Goal: Book appointment/travel/reservation

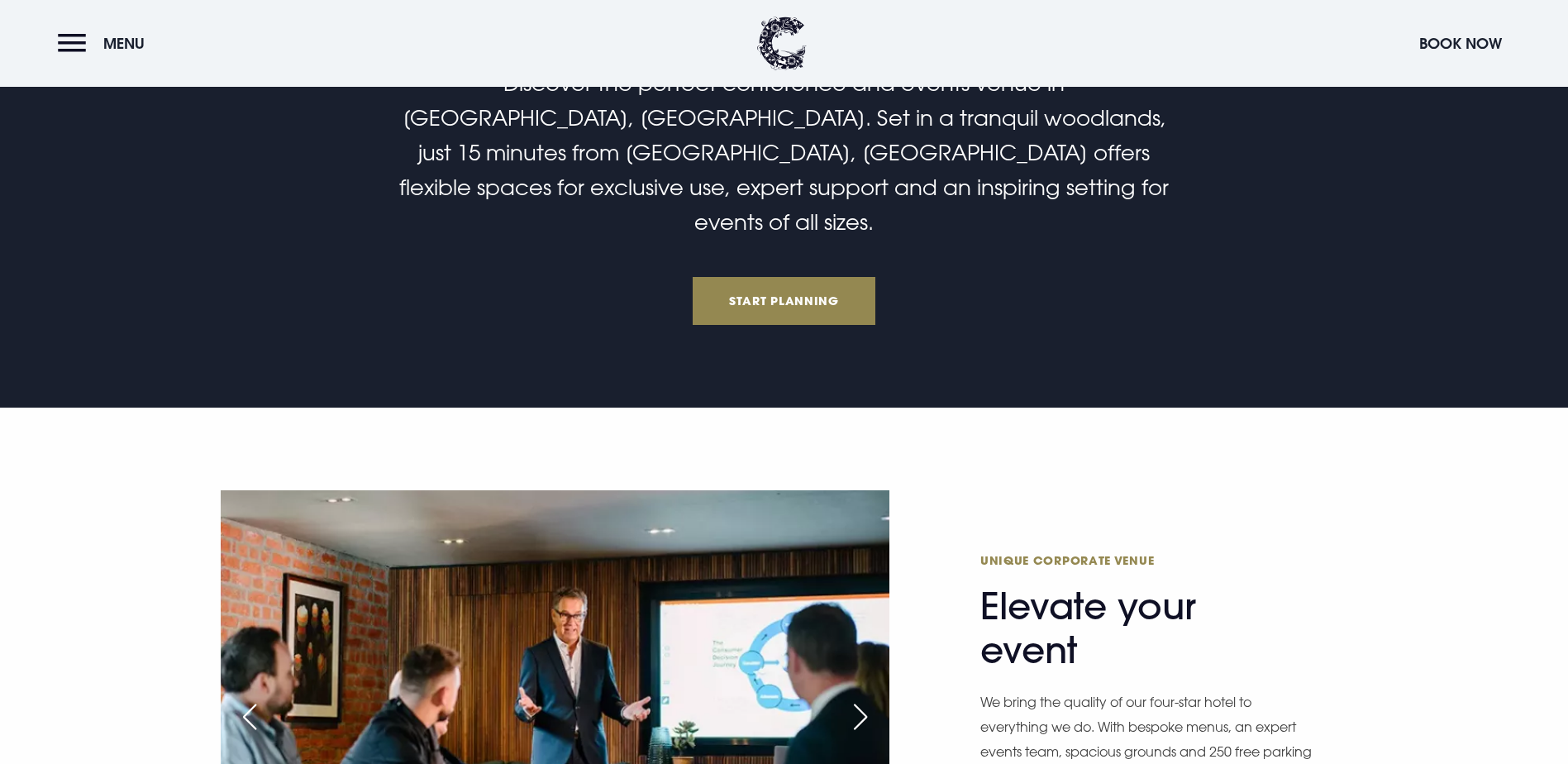
scroll to position [827, 0]
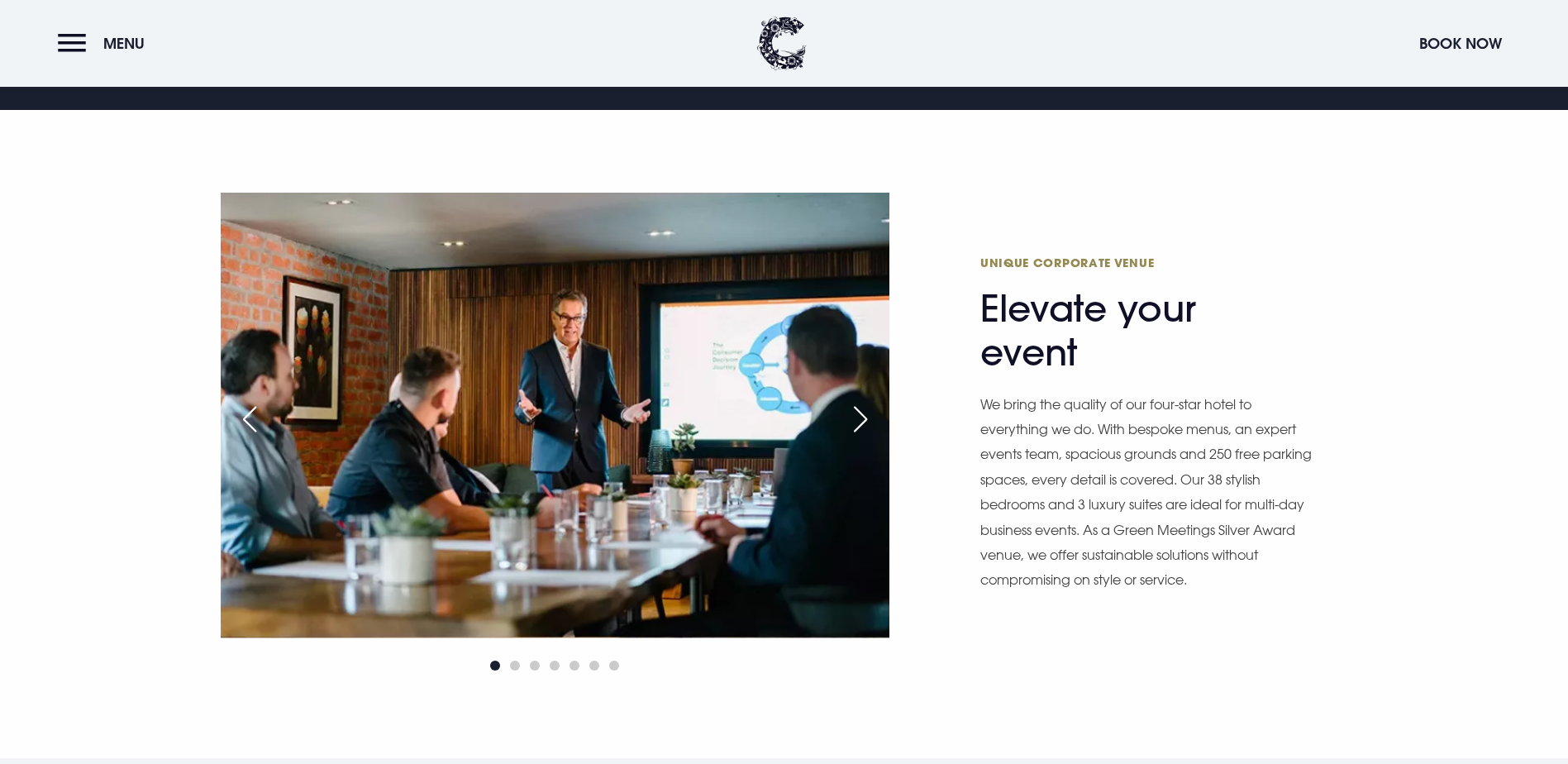
click at [763, 27] on link "Start Planning" at bounding box center [784, 4] width 183 height 48
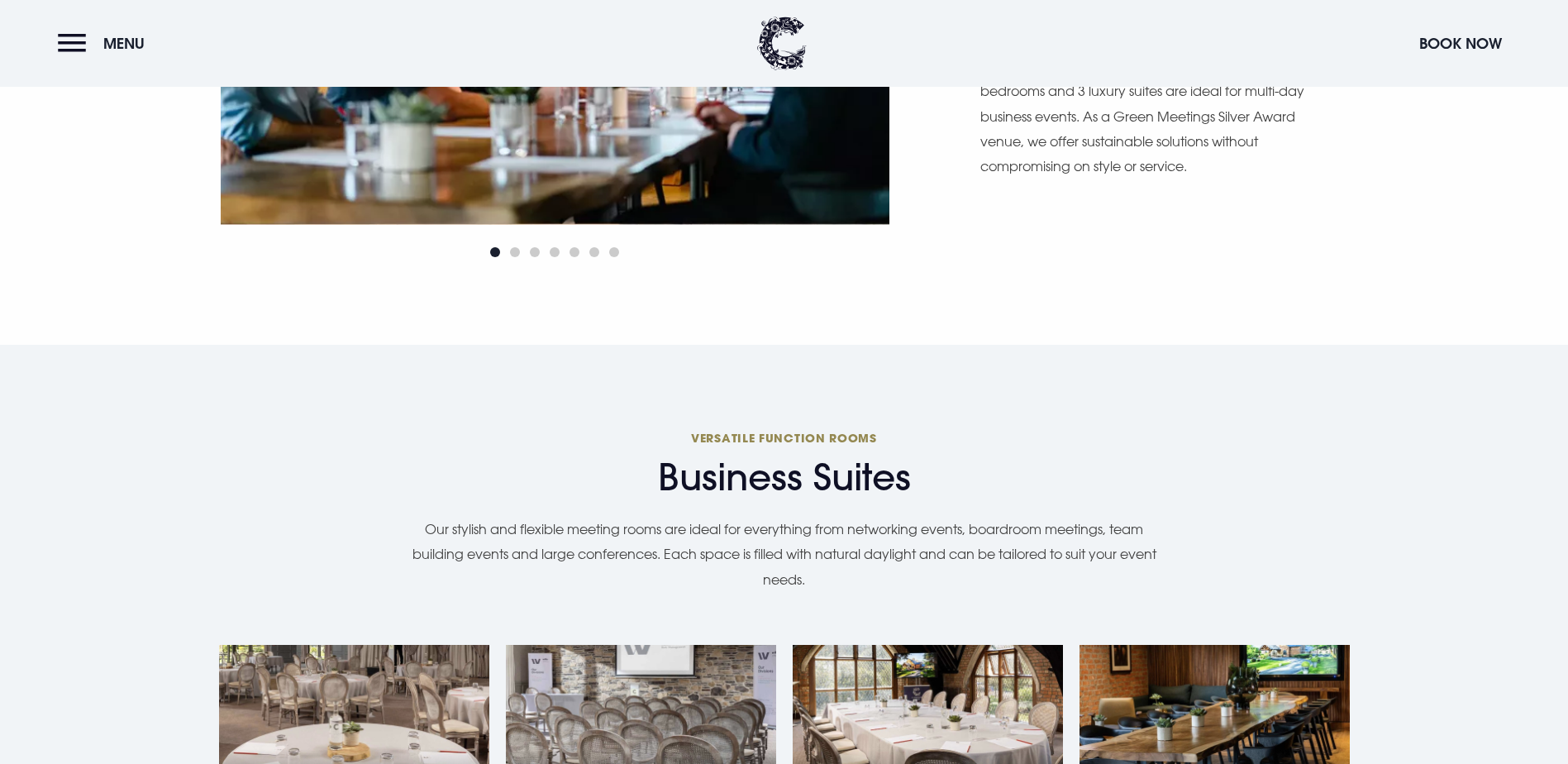
scroll to position [744, 0]
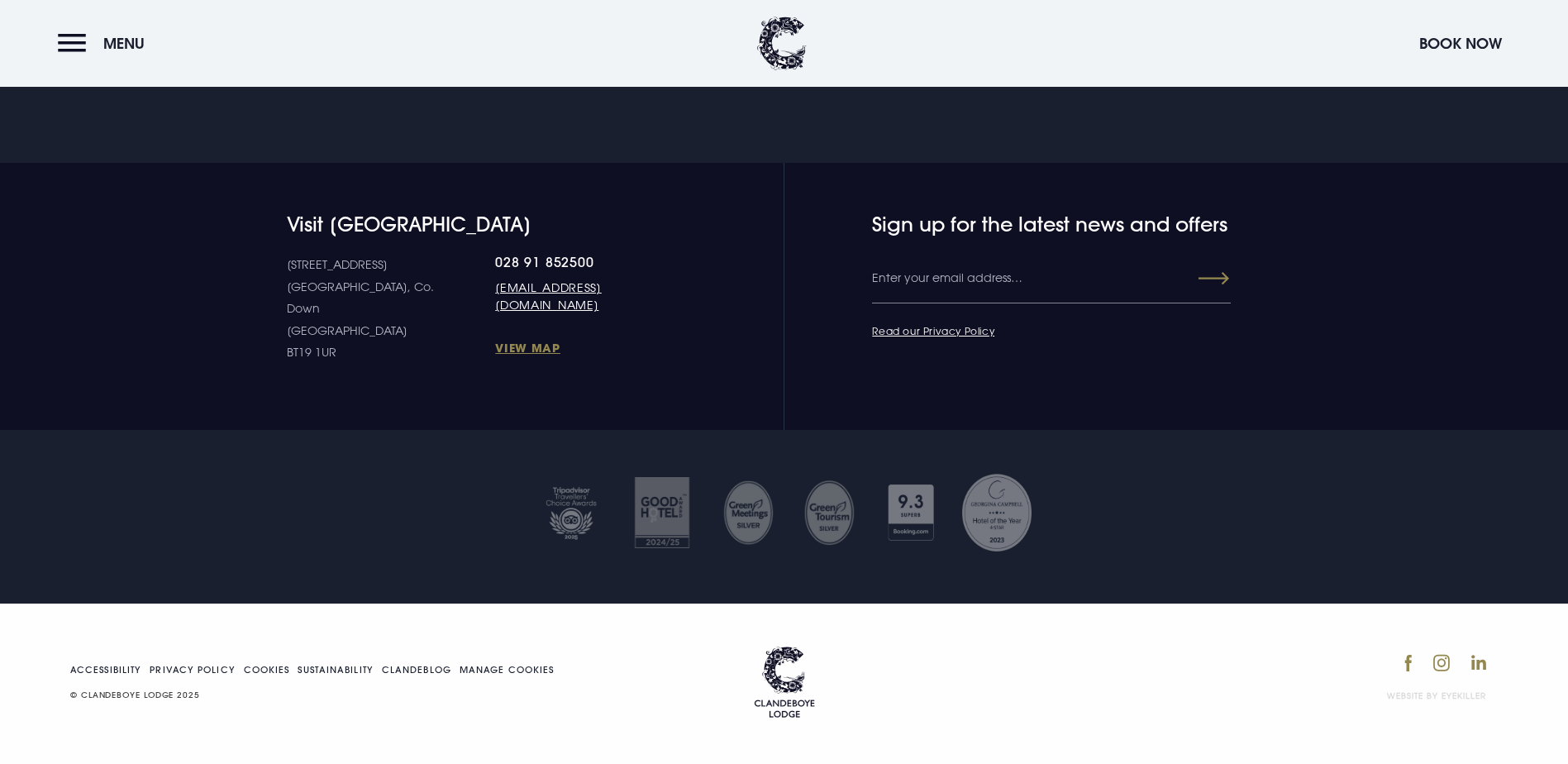
scroll to position [2063, 0]
